Goal: Transaction & Acquisition: Purchase product/service

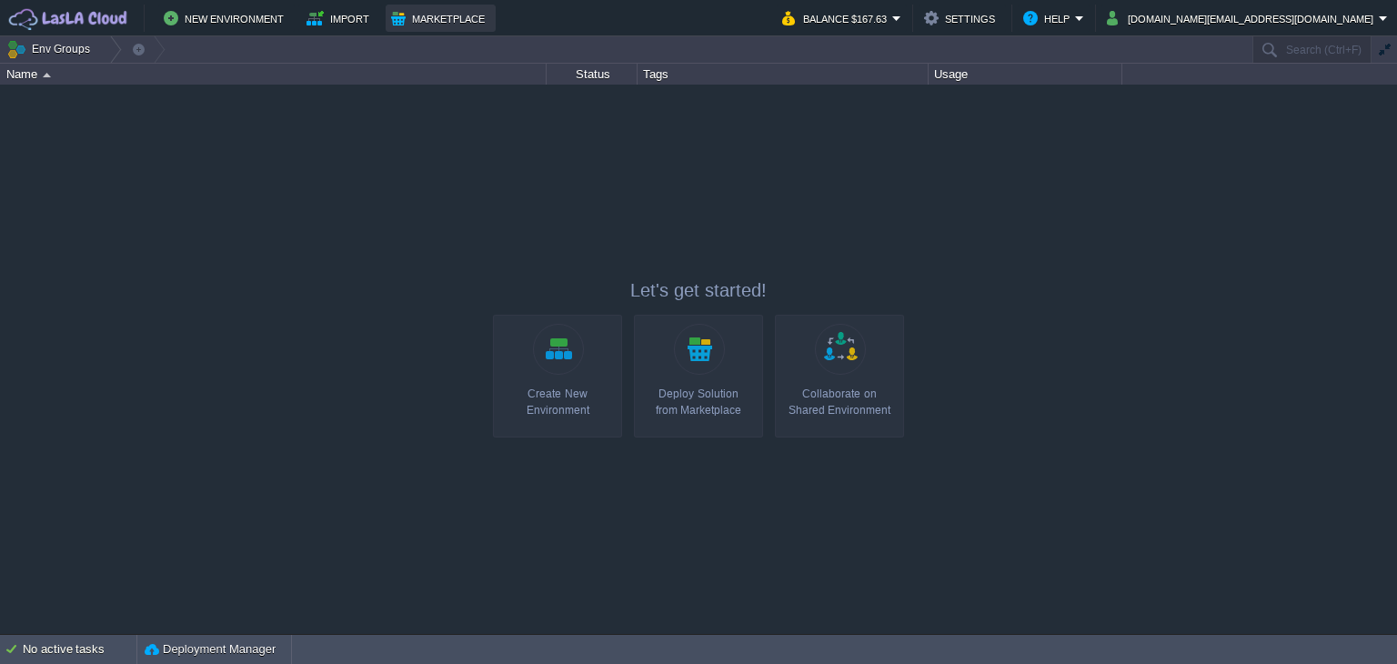
click at [412, 22] on button "Marketplace" at bounding box center [440, 18] width 99 height 22
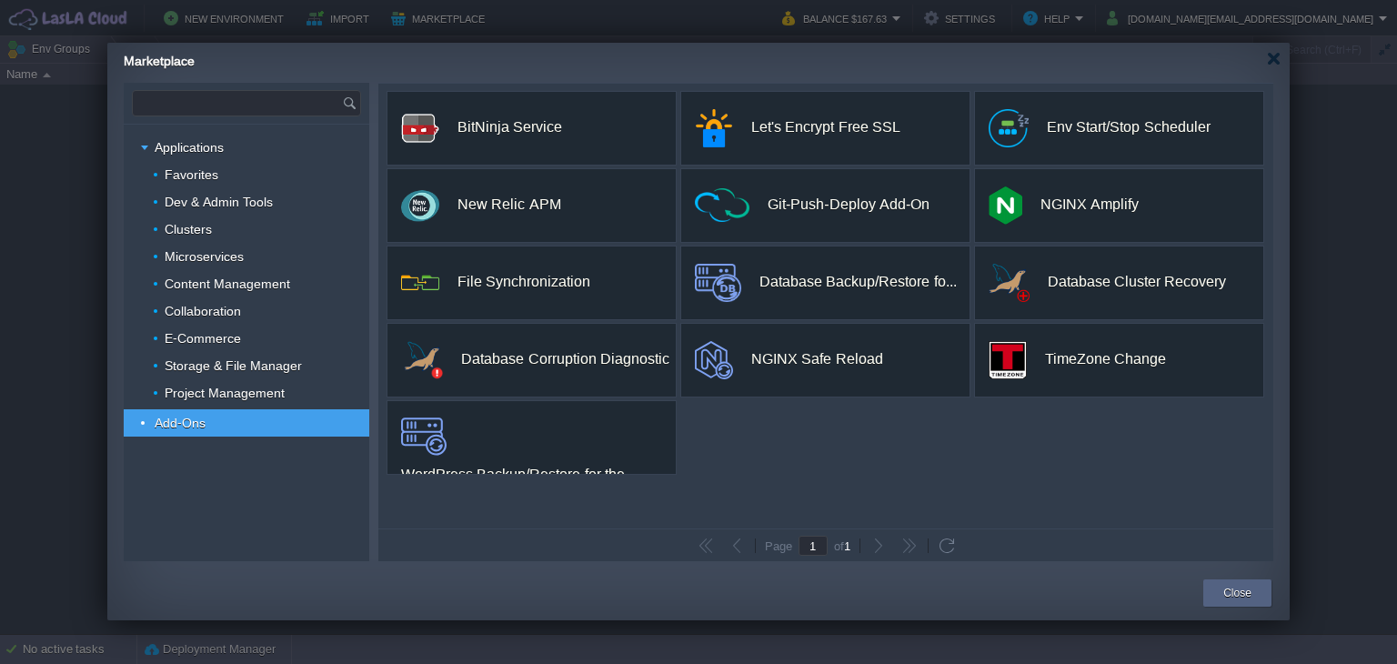
click at [245, 105] on input "text" at bounding box center [237, 103] width 209 height 25
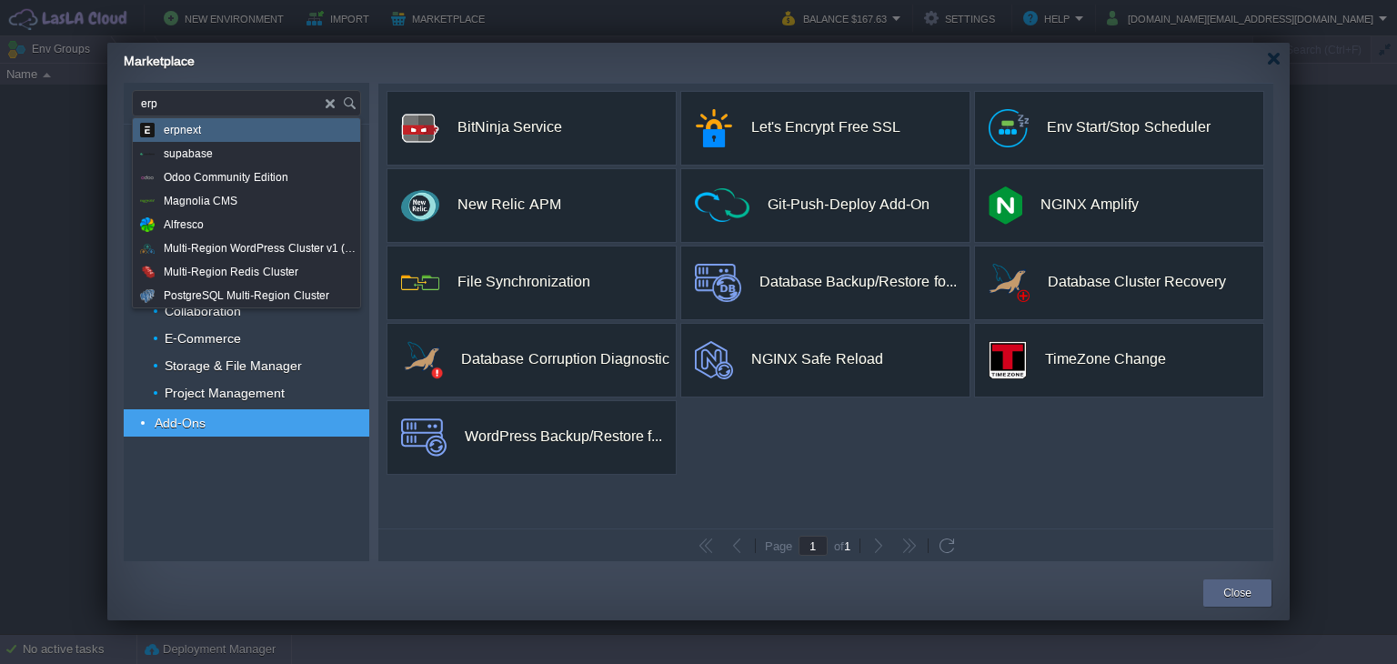
click at [244, 135] on div "erpnext" at bounding box center [246, 130] width 227 height 24
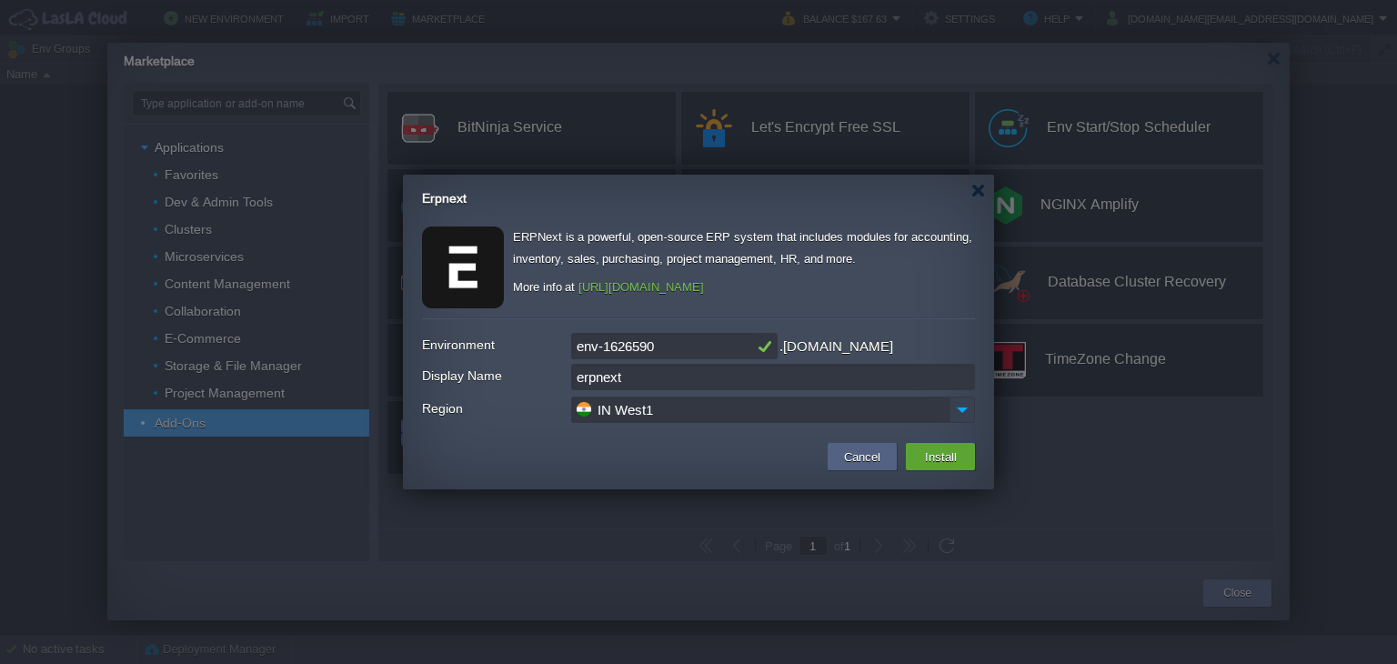
type input "Type application or add-on name"
click at [951, 412] on img at bounding box center [961, 409] width 25 height 26
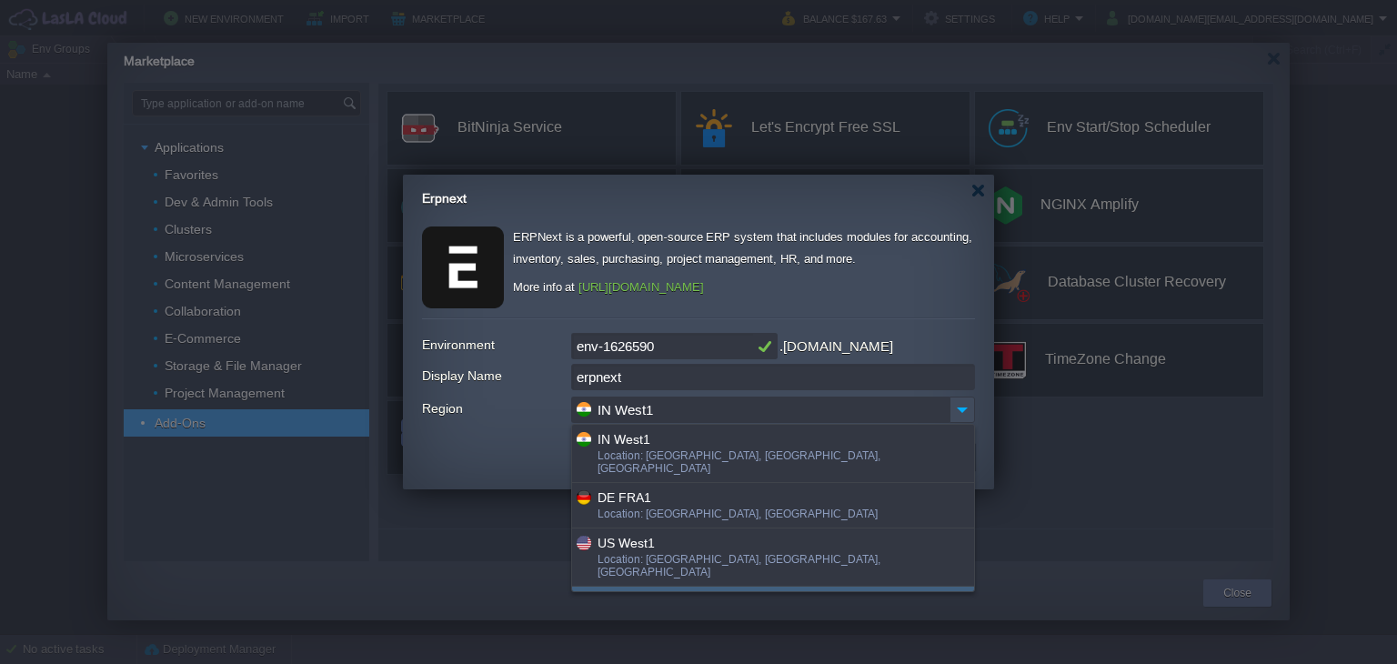
click at [684, 586] on div "More details..." at bounding box center [773, 601] width 402 height 31
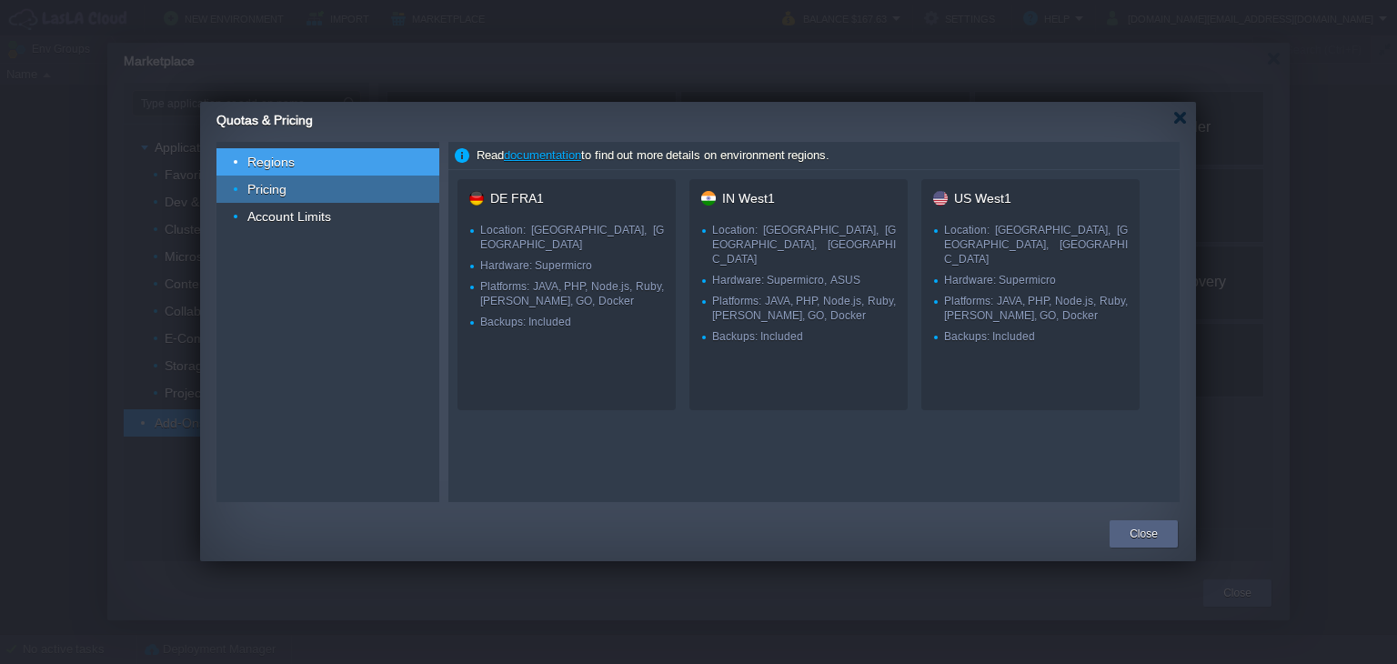
click at [280, 186] on span "Pricing" at bounding box center [267, 189] width 44 height 16
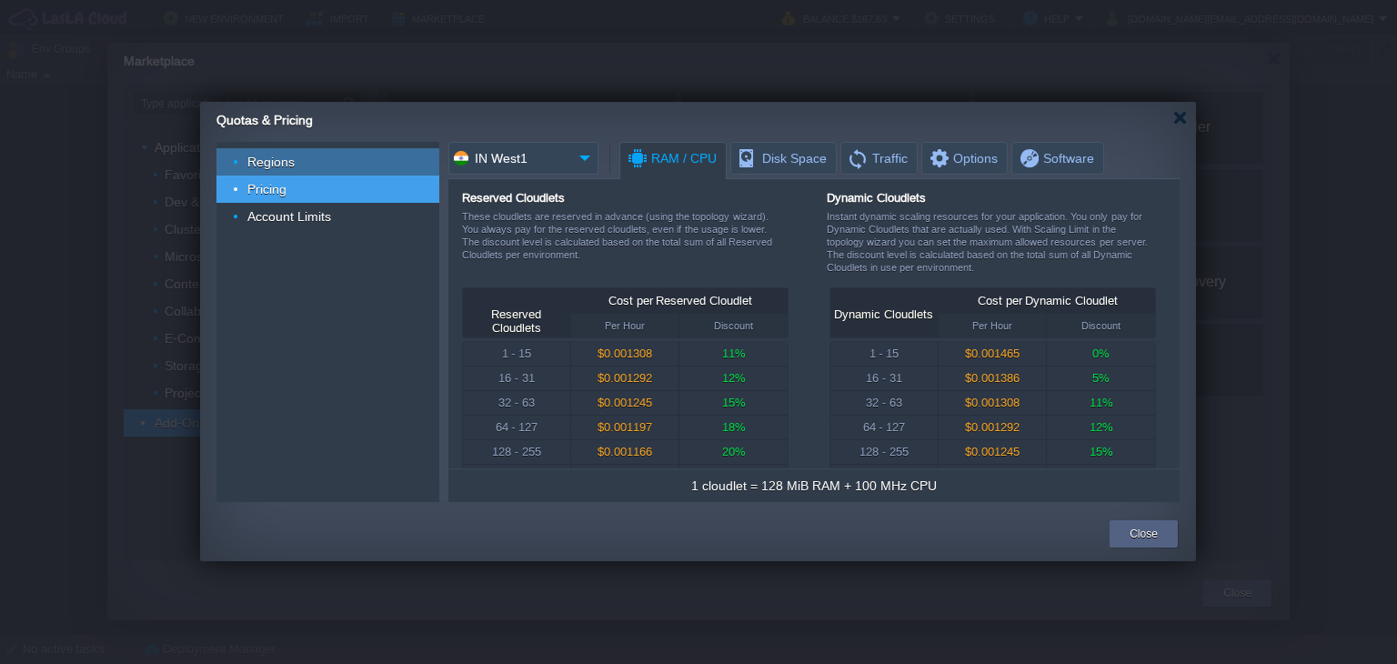
click at [310, 165] on div "Regions" at bounding box center [327, 161] width 223 height 27
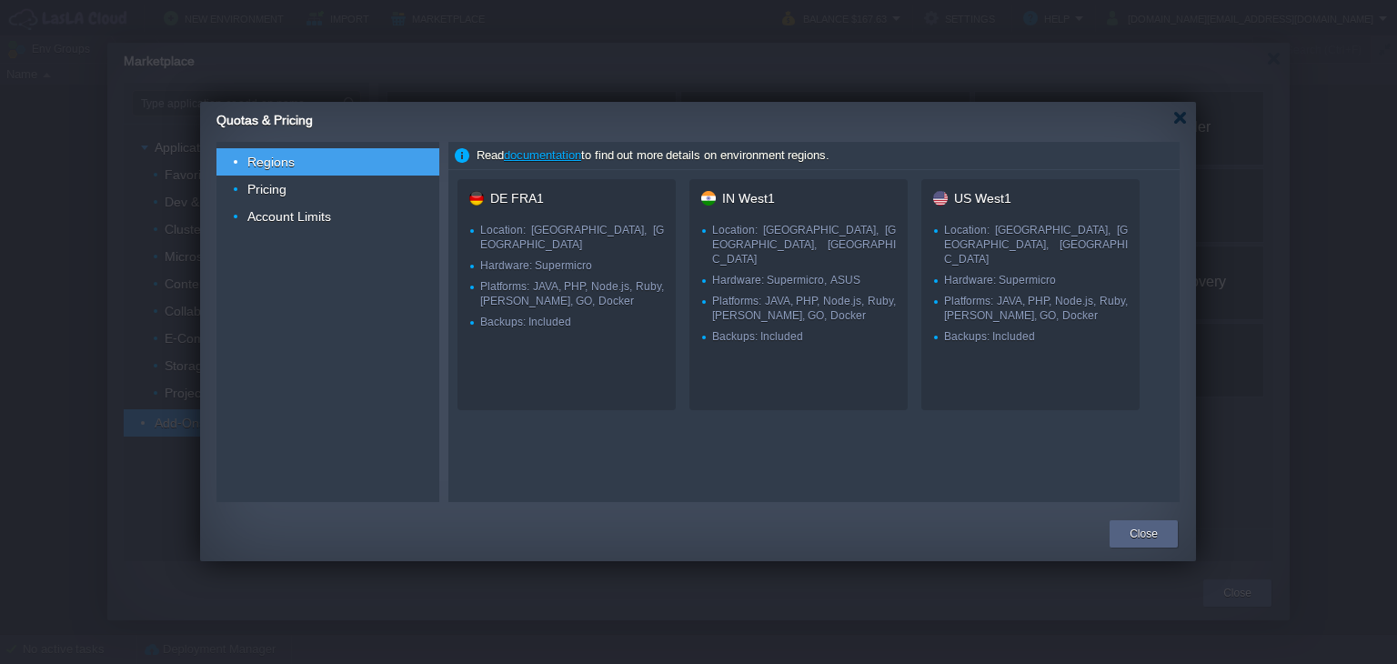
click at [502, 197] on div "DE FRA1" at bounding box center [566, 198] width 218 height 15
click at [1169, 116] on div "Quotas & Pricing" at bounding box center [705, 118] width 979 height 32
click at [1179, 115] on div at bounding box center [1180, 118] width 14 height 14
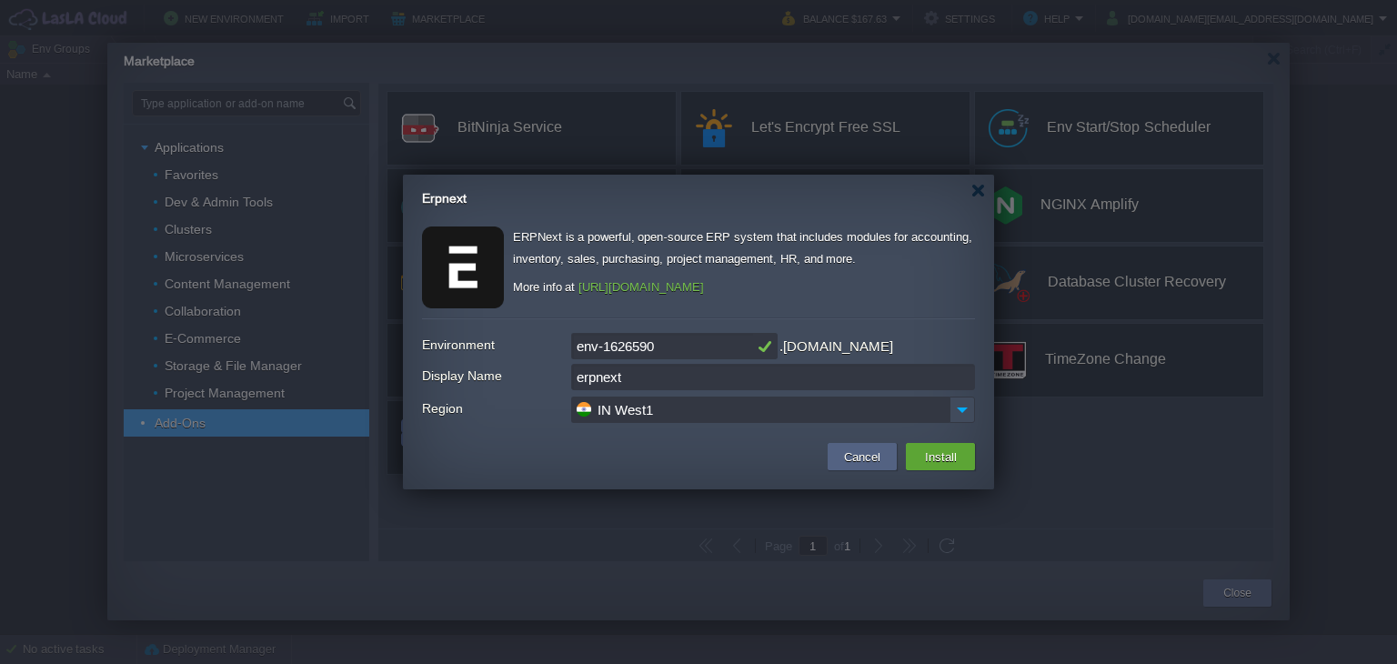
click at [765, 407] on input "IN West1" at bounding box center [760, 409] width 378 height 26
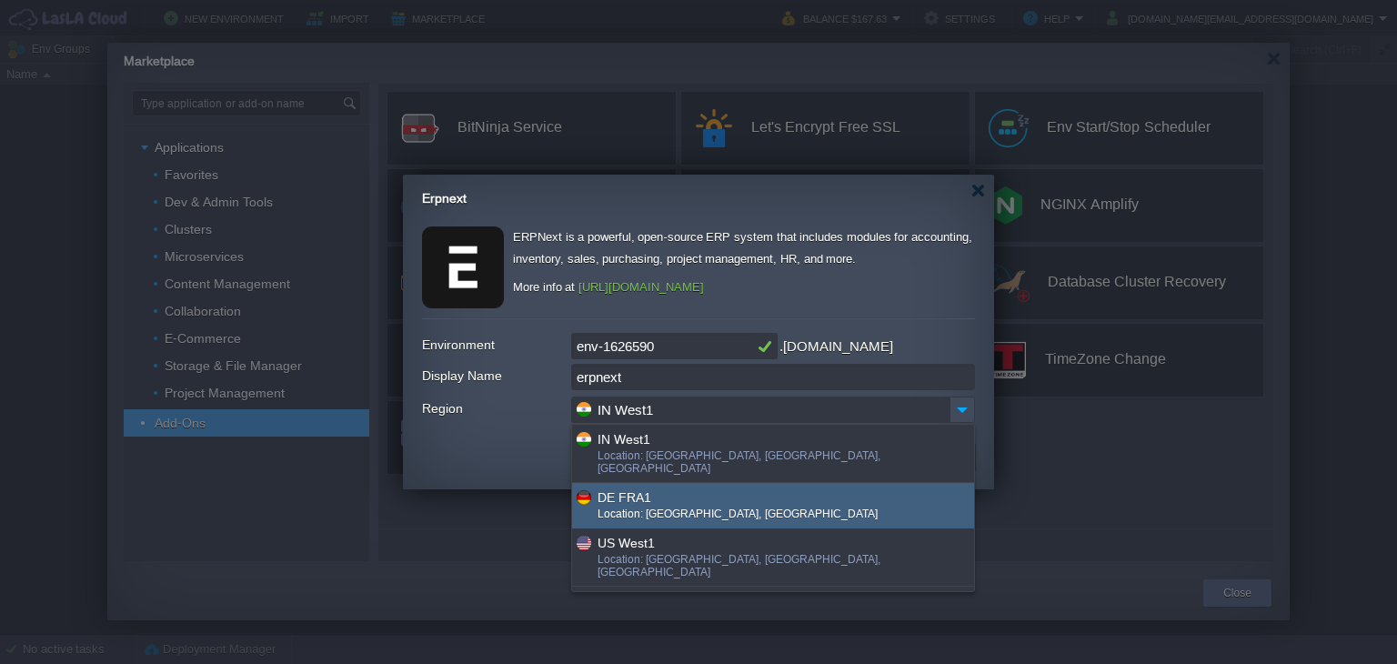
click at [714, 507] on div "Location: [GEOGRAPHIC_DATA], [GEOGRAPHIC_DATA]" at bounding box center [784, 515] width 375 height 16
type input "DE FRA1"
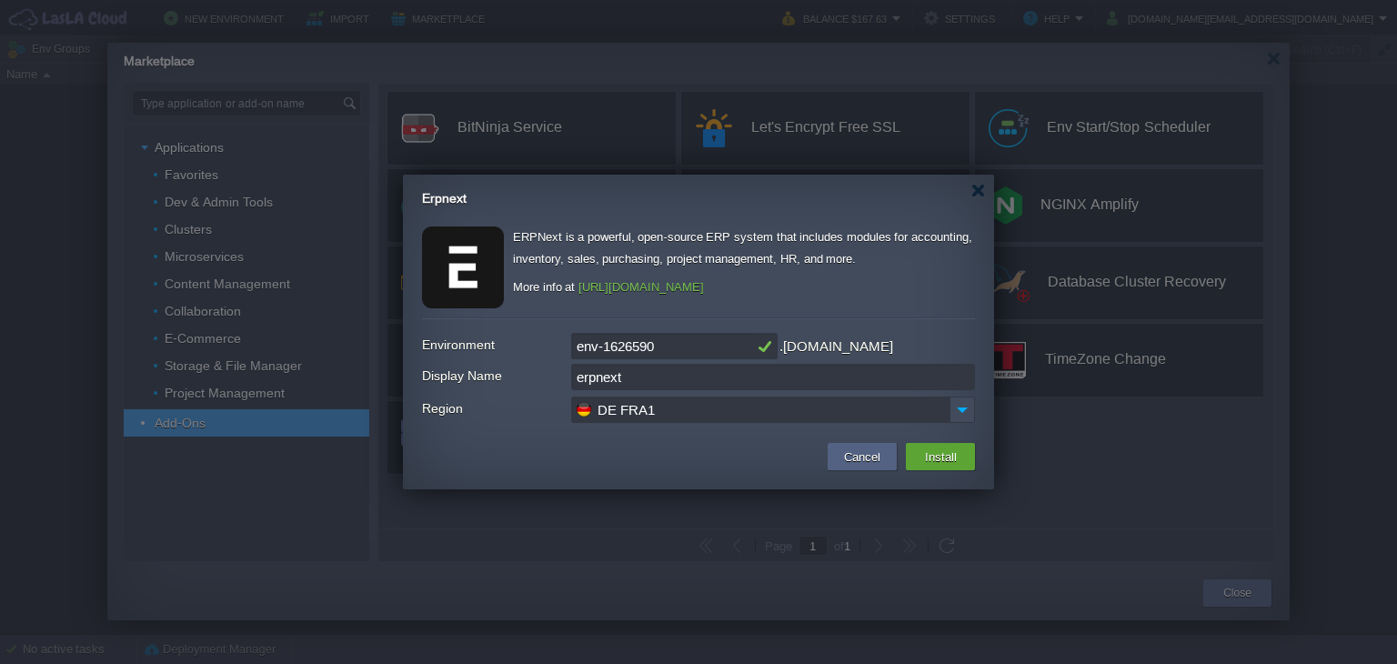
click at [727, 381] on input "erpnext" at bounding box center [773, 377] width 404 height 26
click at [956, 404] on img at bounding box center [961, 409] width 25 height 26
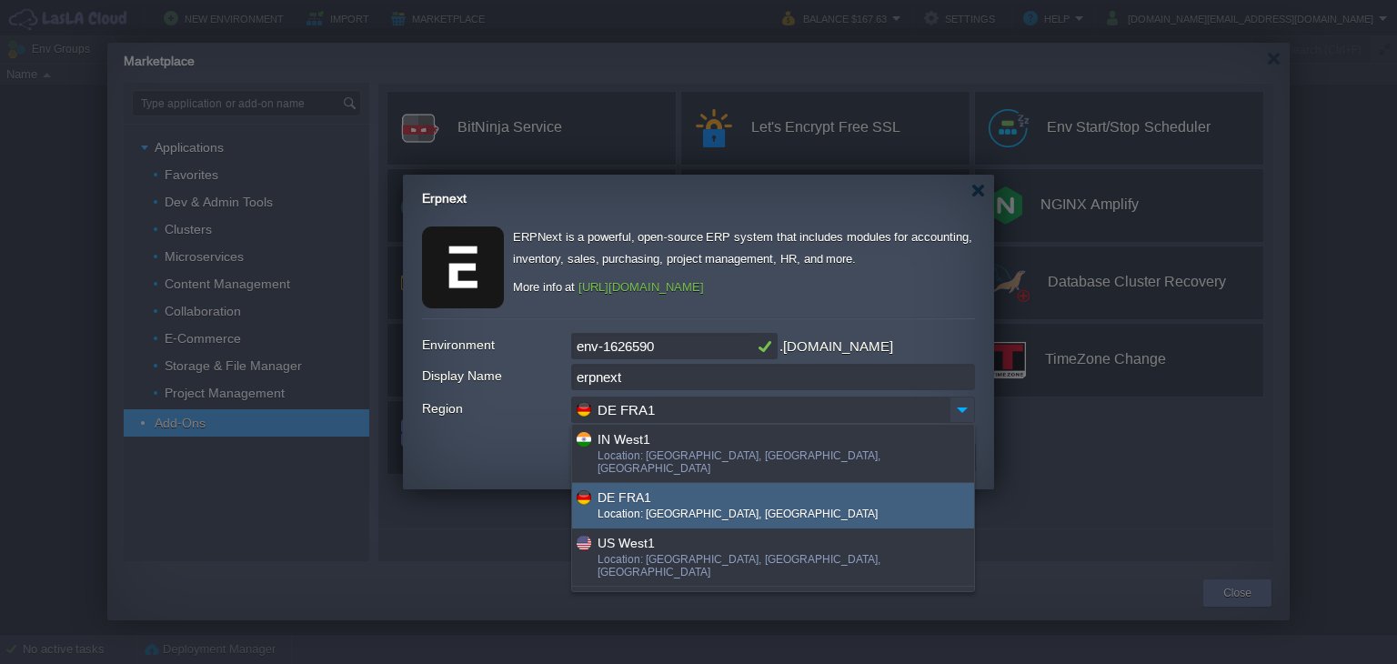
click at [956, 404] on img at bounding box center [961, 409] width 25 height 26
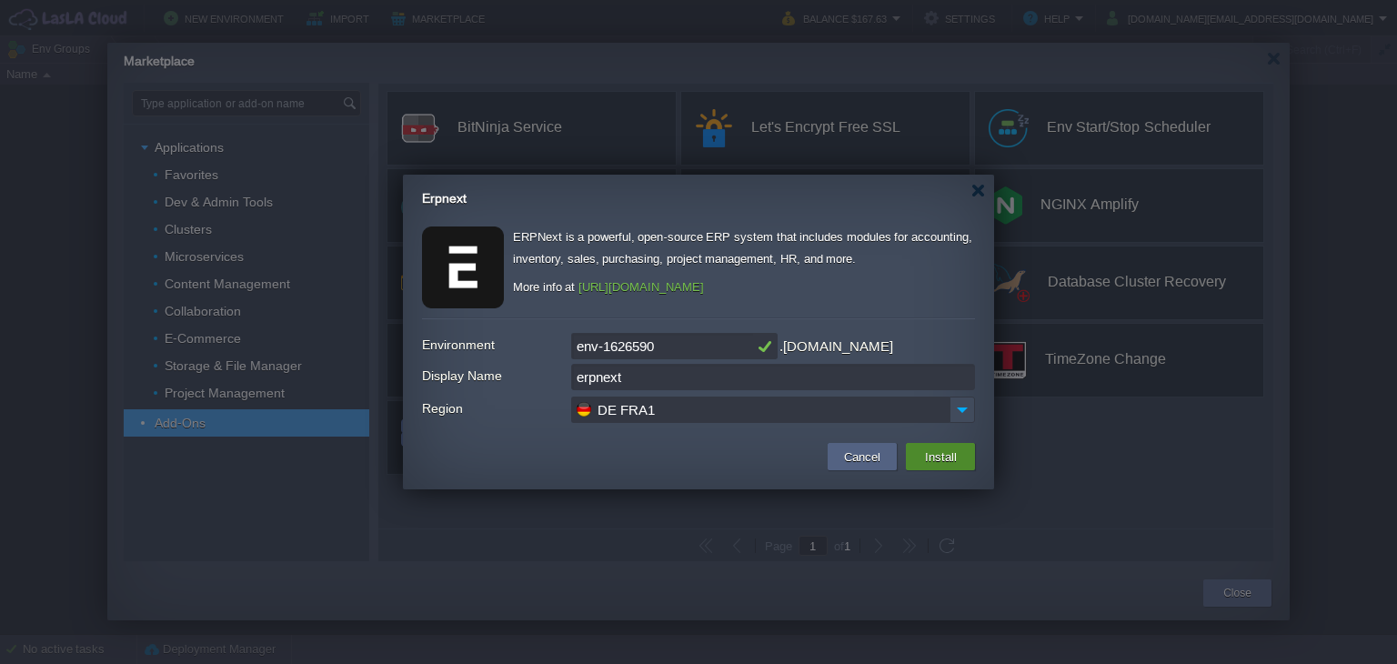
click at [942, 456] on button "Install" at bounding box center [940, 457] width 43 height 22
